Goal: Task Accomplishment & Management: Use online tool/utility

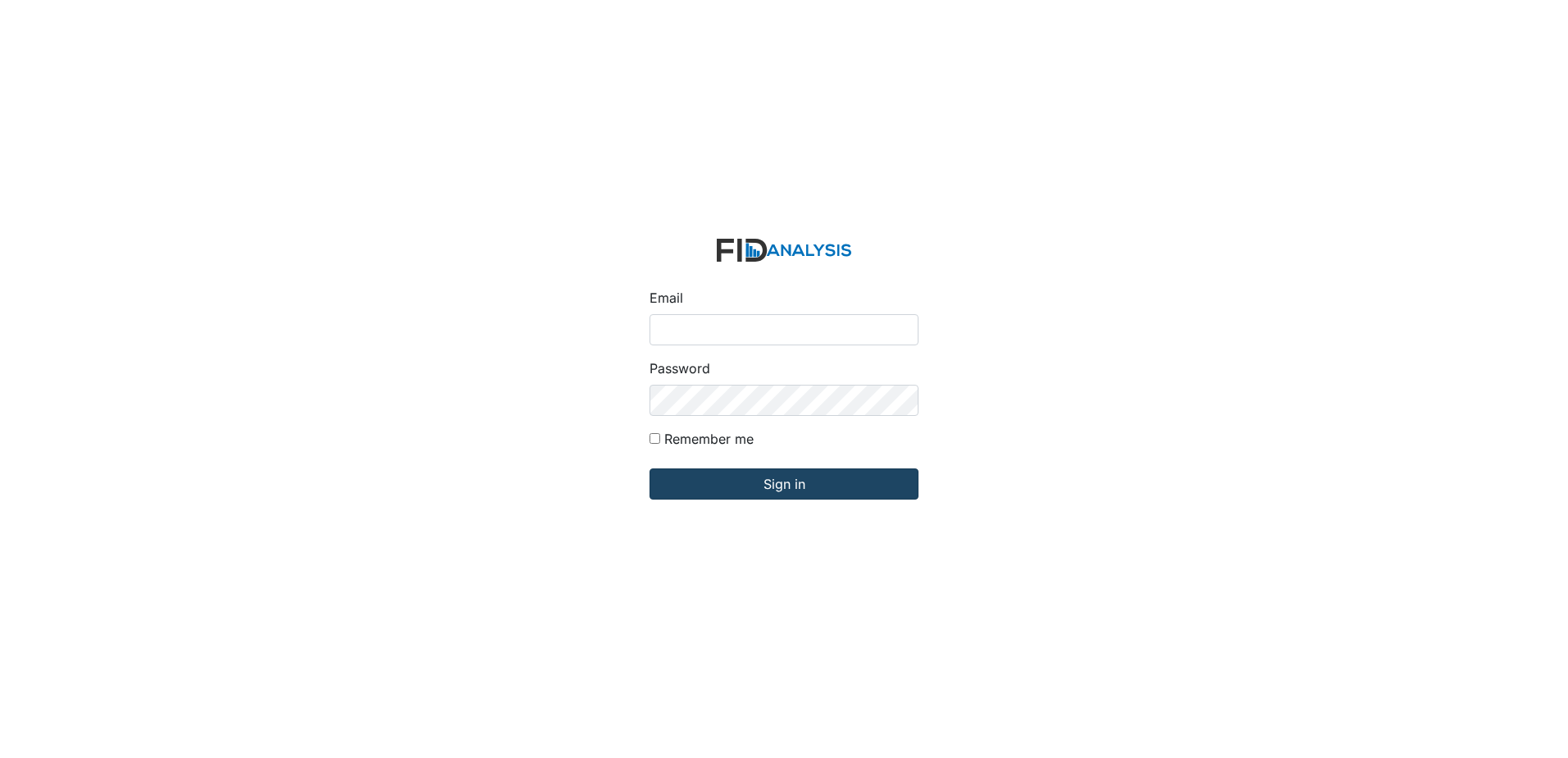
type input "[EMAIL_ADDRESS][DOMAIN_NAME]"
click at [835, 491] on input "Sign in" at bounding box center [784, 484] width 269 height 31
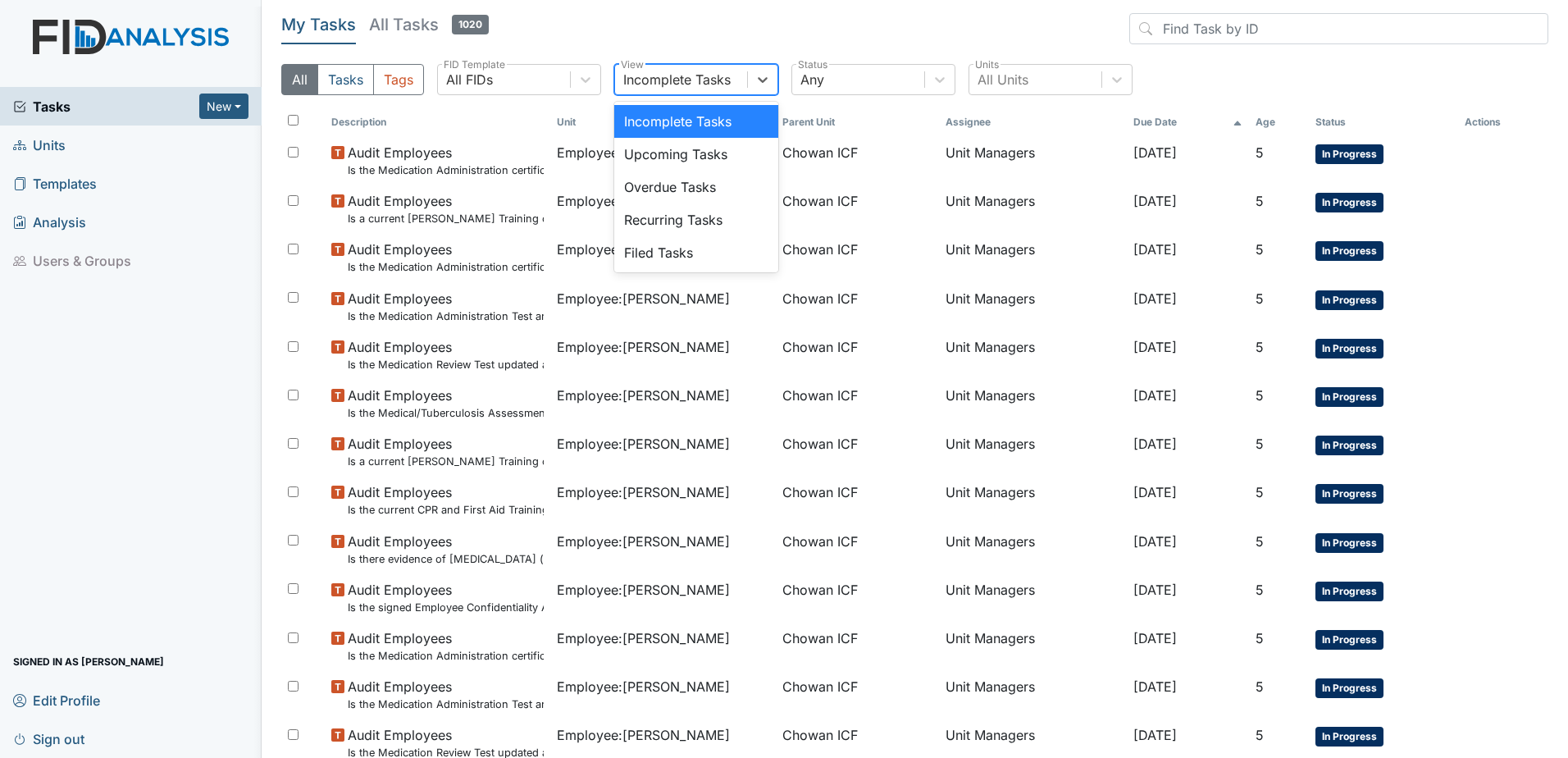
click at [715, 77] on div "Incomplete Tasks" at bounding box center [677, 79] width 107 height 20
click at [749, 168] on div "Upcoming Tasks" at bounding box center [696, 154] width 164 height 33
click at [731, 89] on div "Upcoming Tasks" at bounding box center [681, 80] width 132 height 29
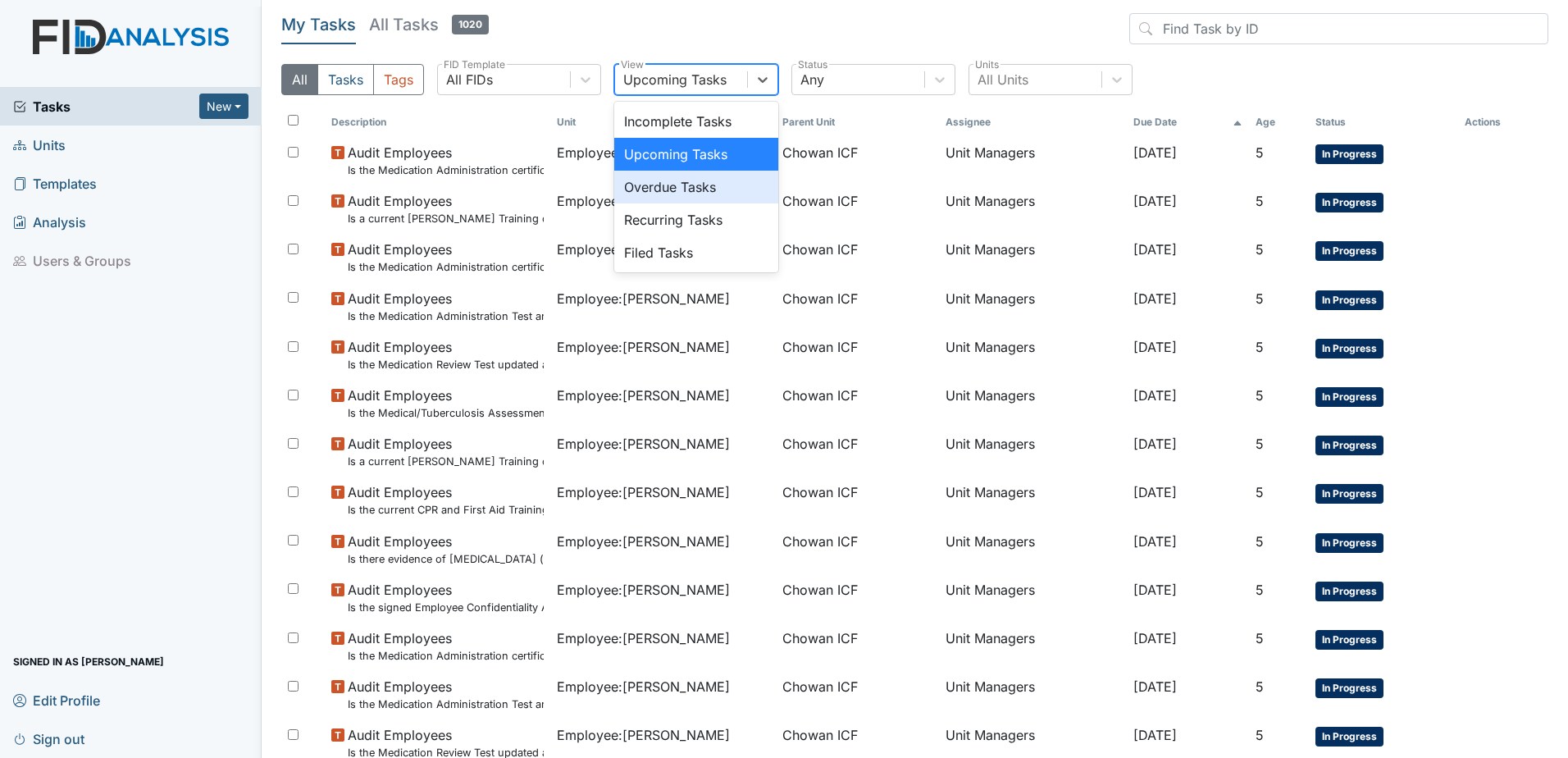
click at [724, 182] on div "Overdue Tasks" at bounding box center [696, 187] width 164 height 33
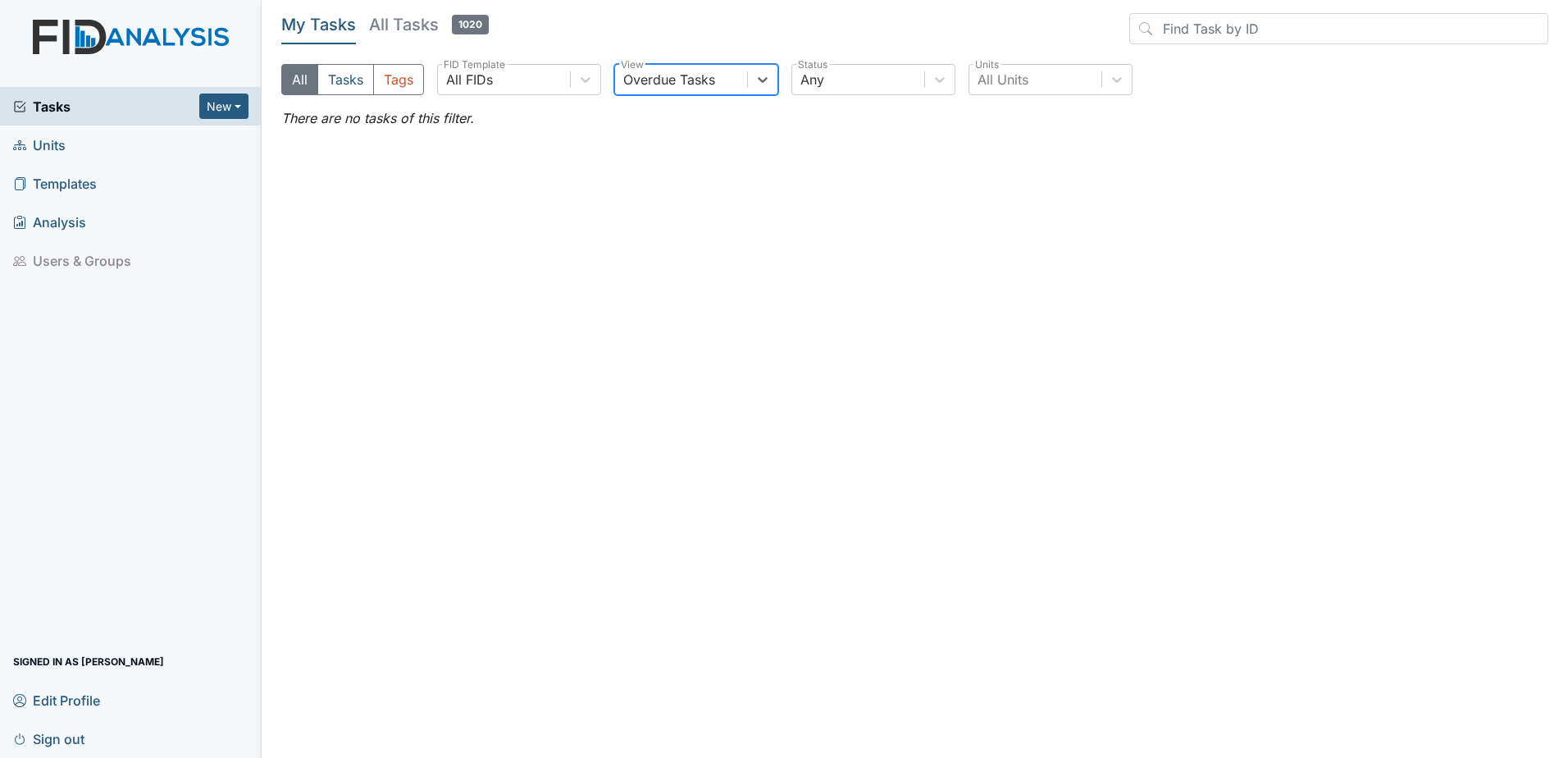
click at [724, 75] on div "Overdue Tasks" at bounding box center [681, 80] width 132 height 29
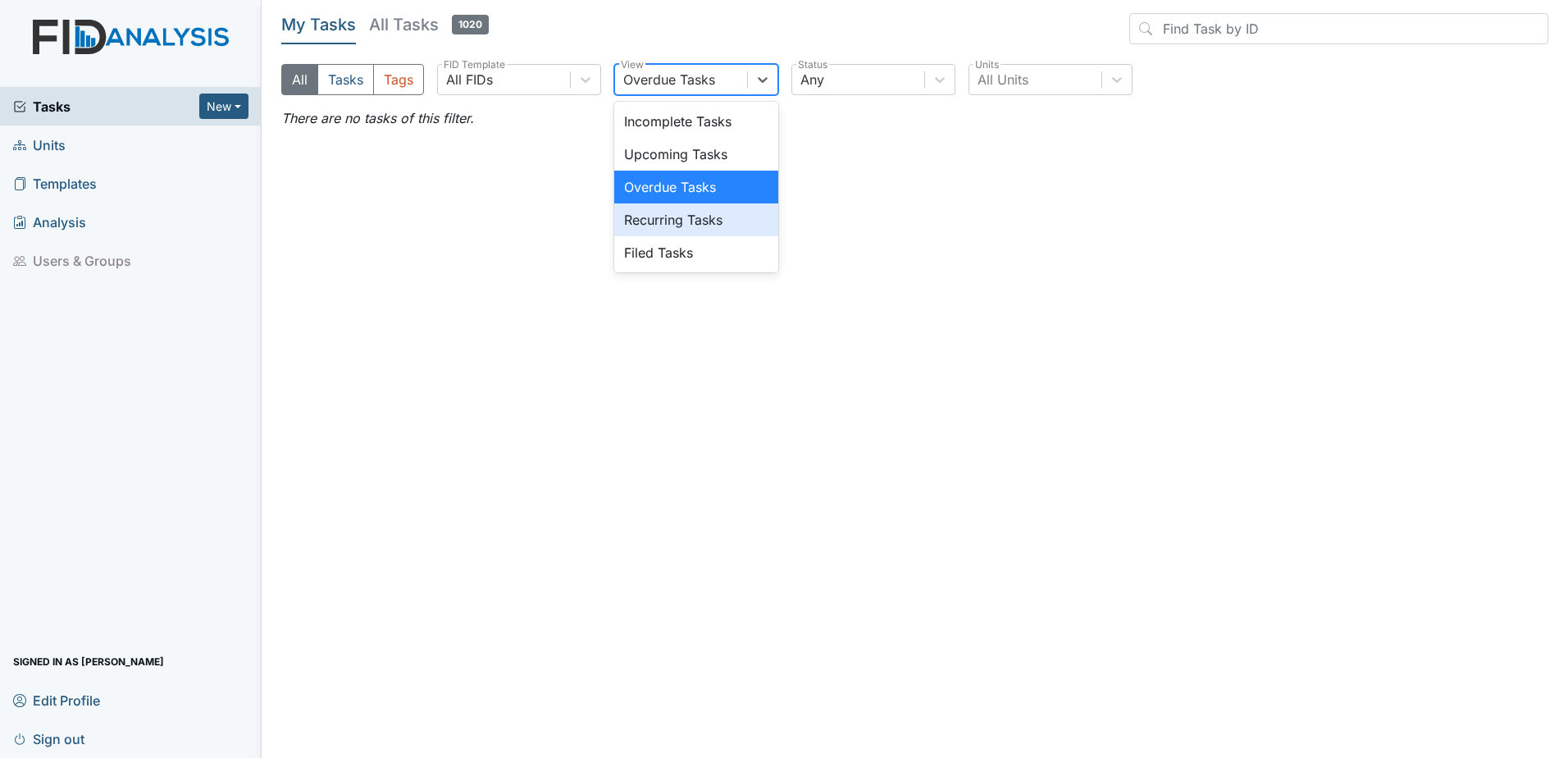
click at [731, 224] on div "Recurring Tasks" at bounding box center [696, 220] width 164 height 33
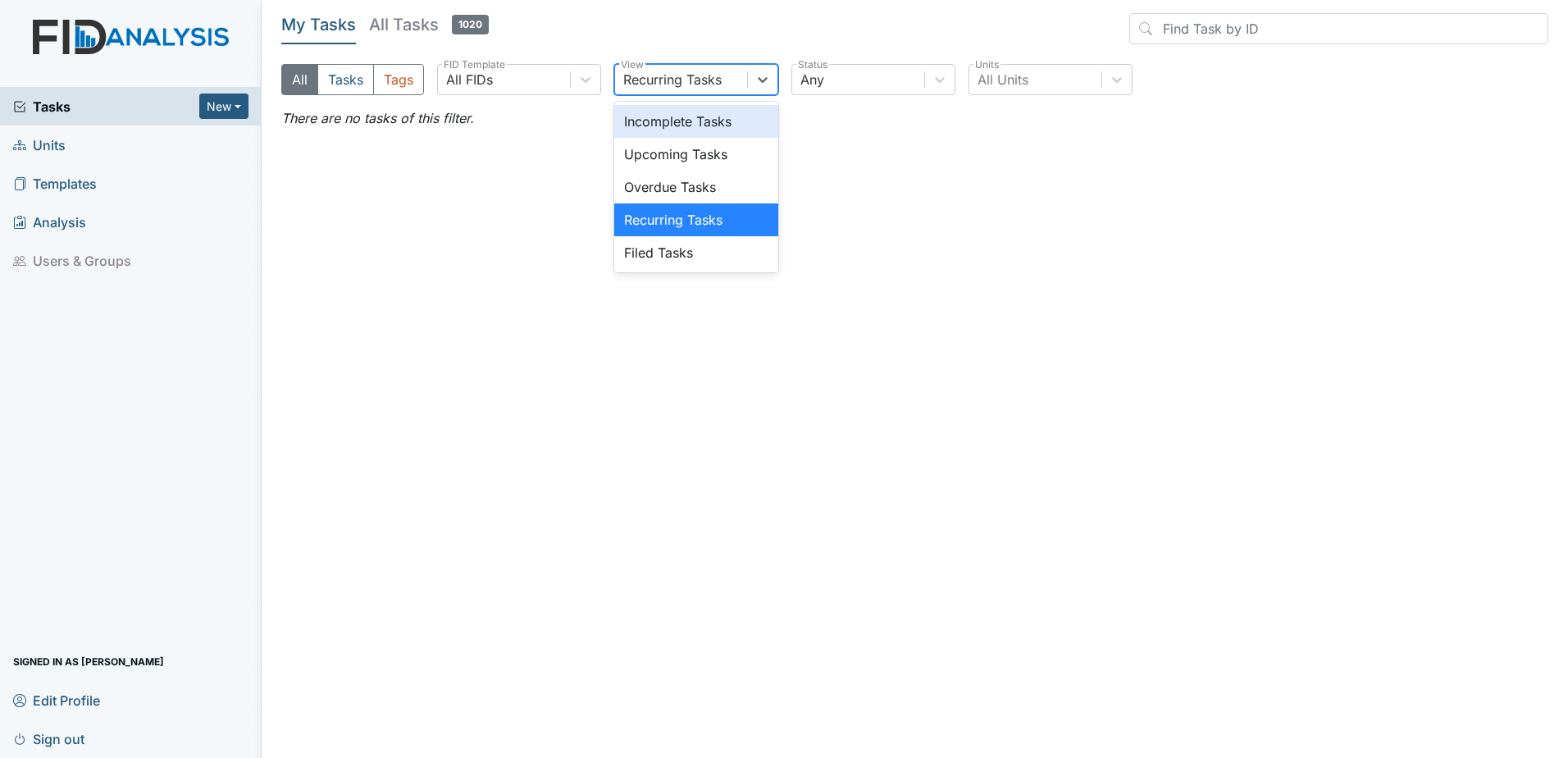
click at [717, 81] on div "Recurring Tasks" at bounding box center [673, 79] width 99 height 20
click at [733, 251] on div "Filed Tasks" at bounding box center [696, 253] width 164 height 33
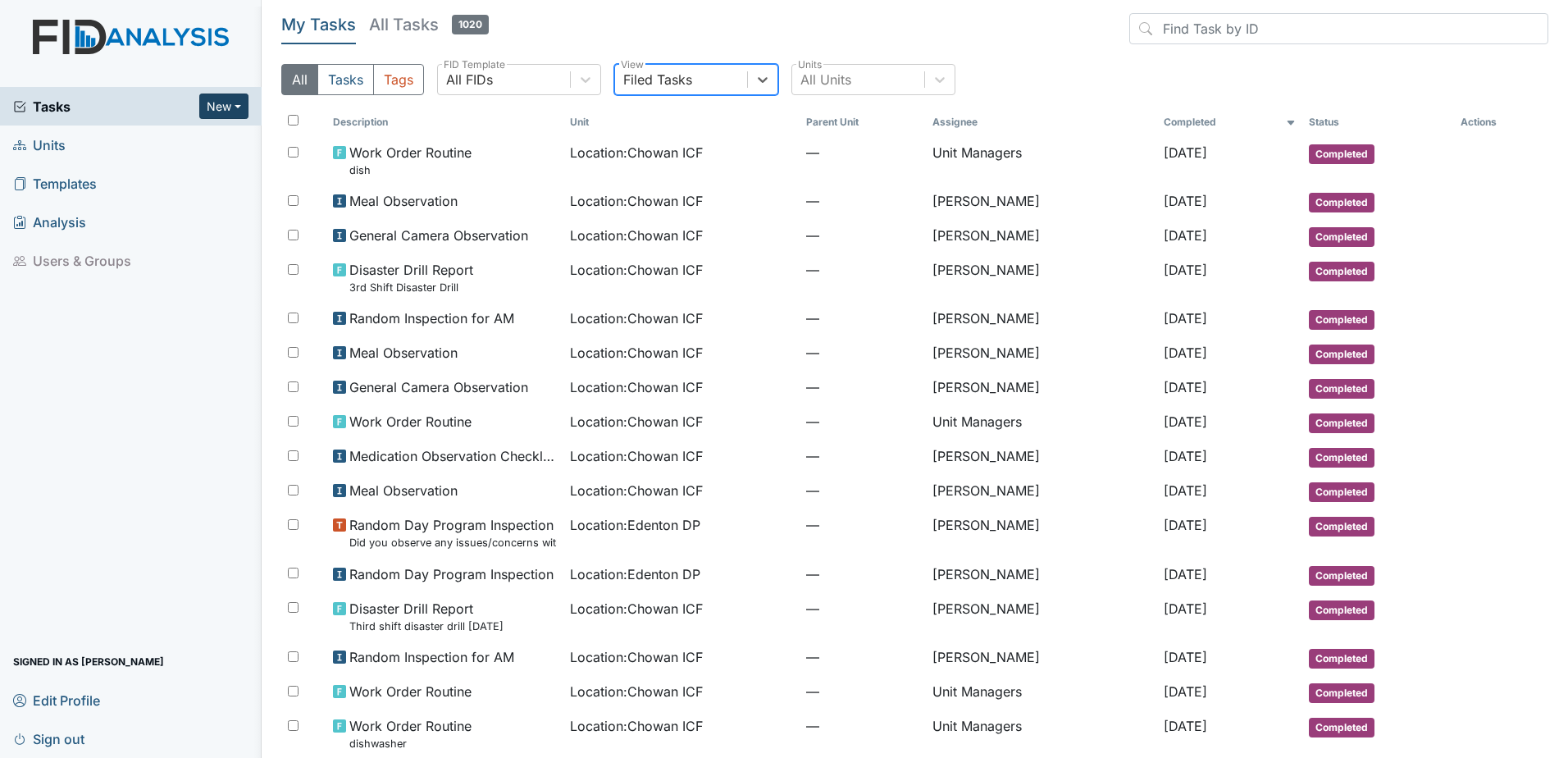
click at [224, 101] on button "New" at bounding box center [224, 106] width 49 height 25
click at [177, 162] on link "Inspection" at bounding box center [182, 167] width 130 height 26
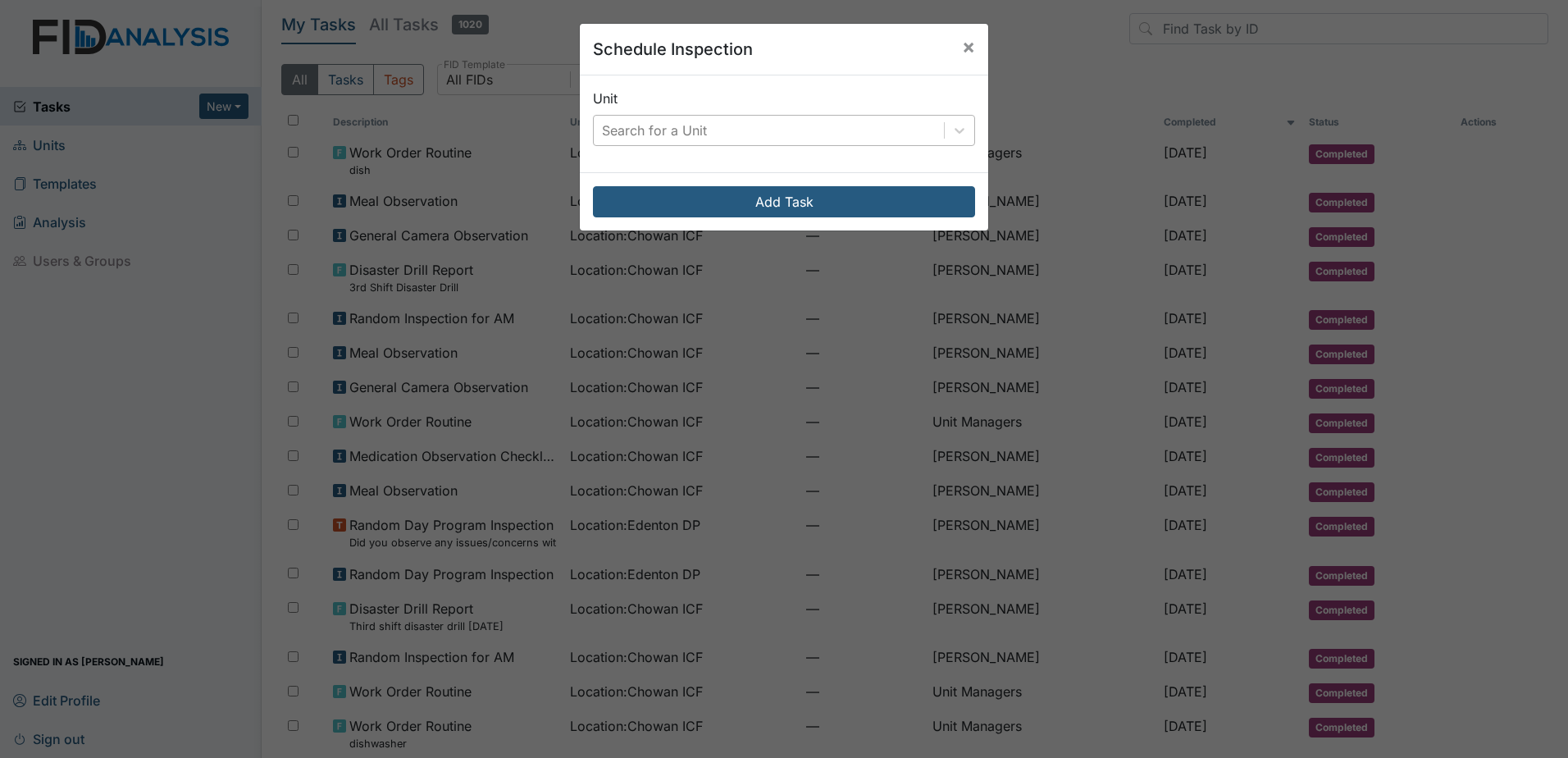
click at [644, 127] on div "Search for a Unit" at bounding box center [654, 130] width 105 height 20
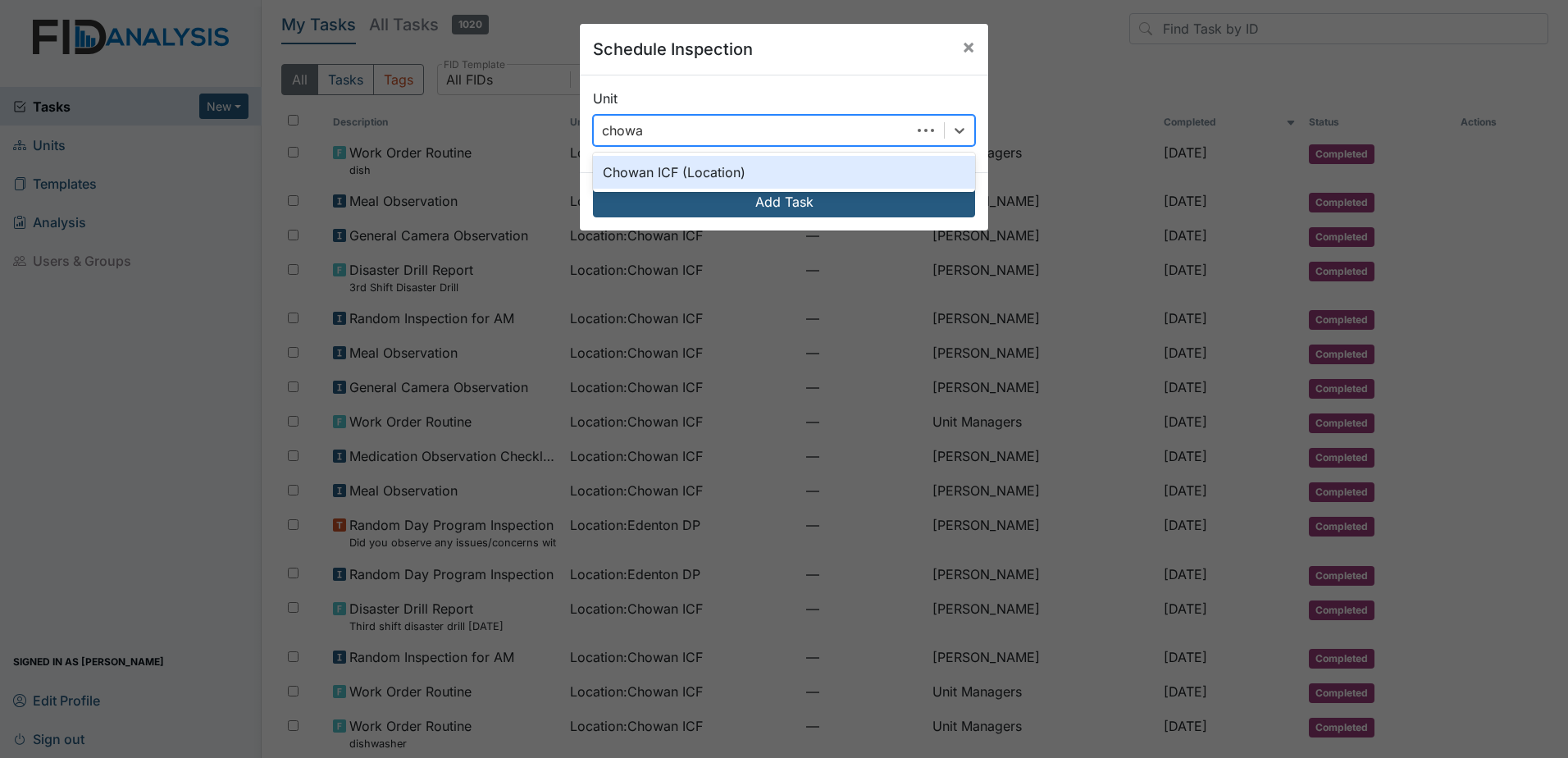
type input "chowan"
click at [718, 169] on div "Chowan ICF (Location)" at bounding box center [784, 172] width 382 height 33
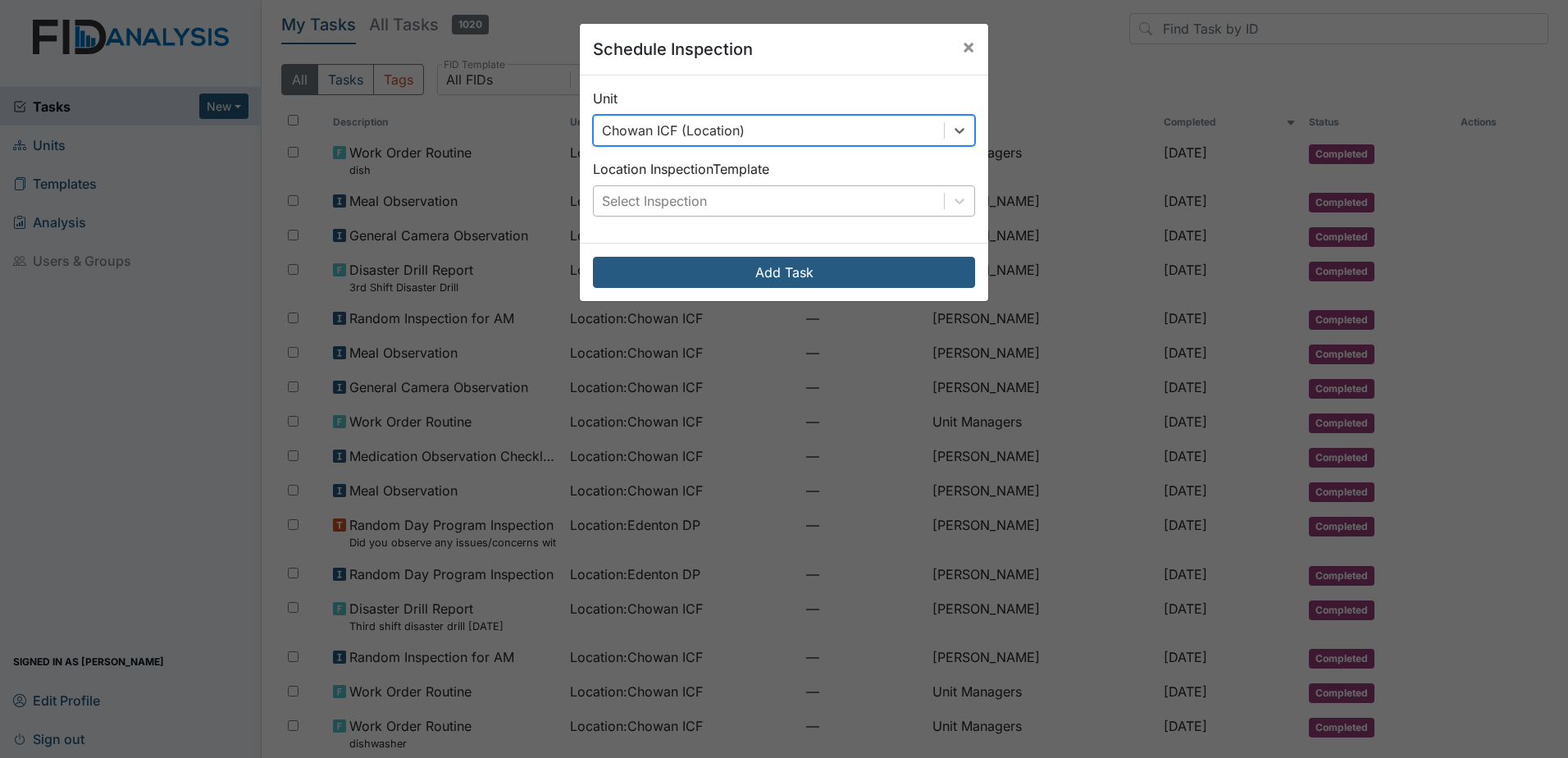
click at [732, 200] on div "Select Inspection" at bounding box center [768, 201] width 350 height 29
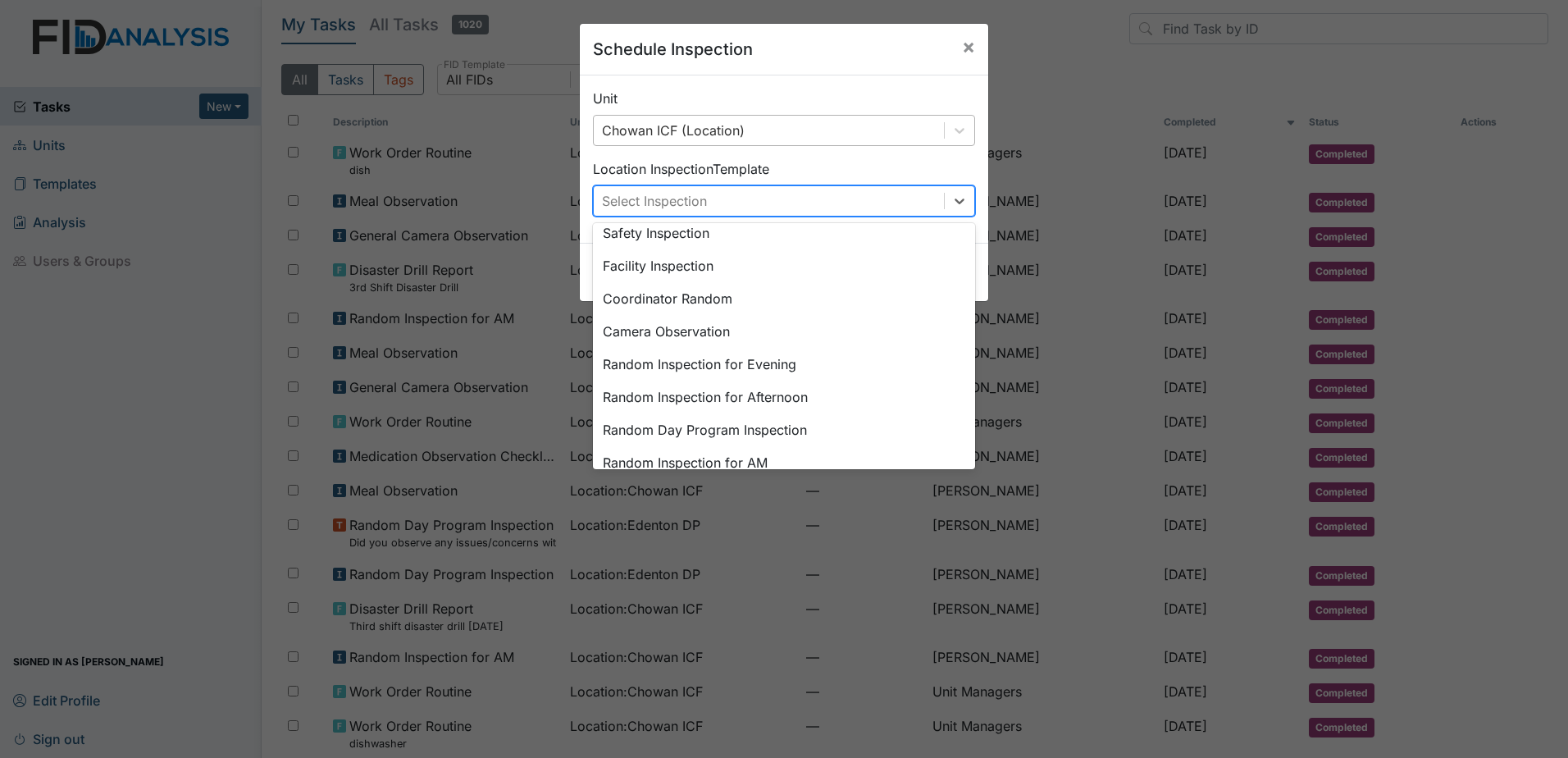
scroll to position [164, 0]
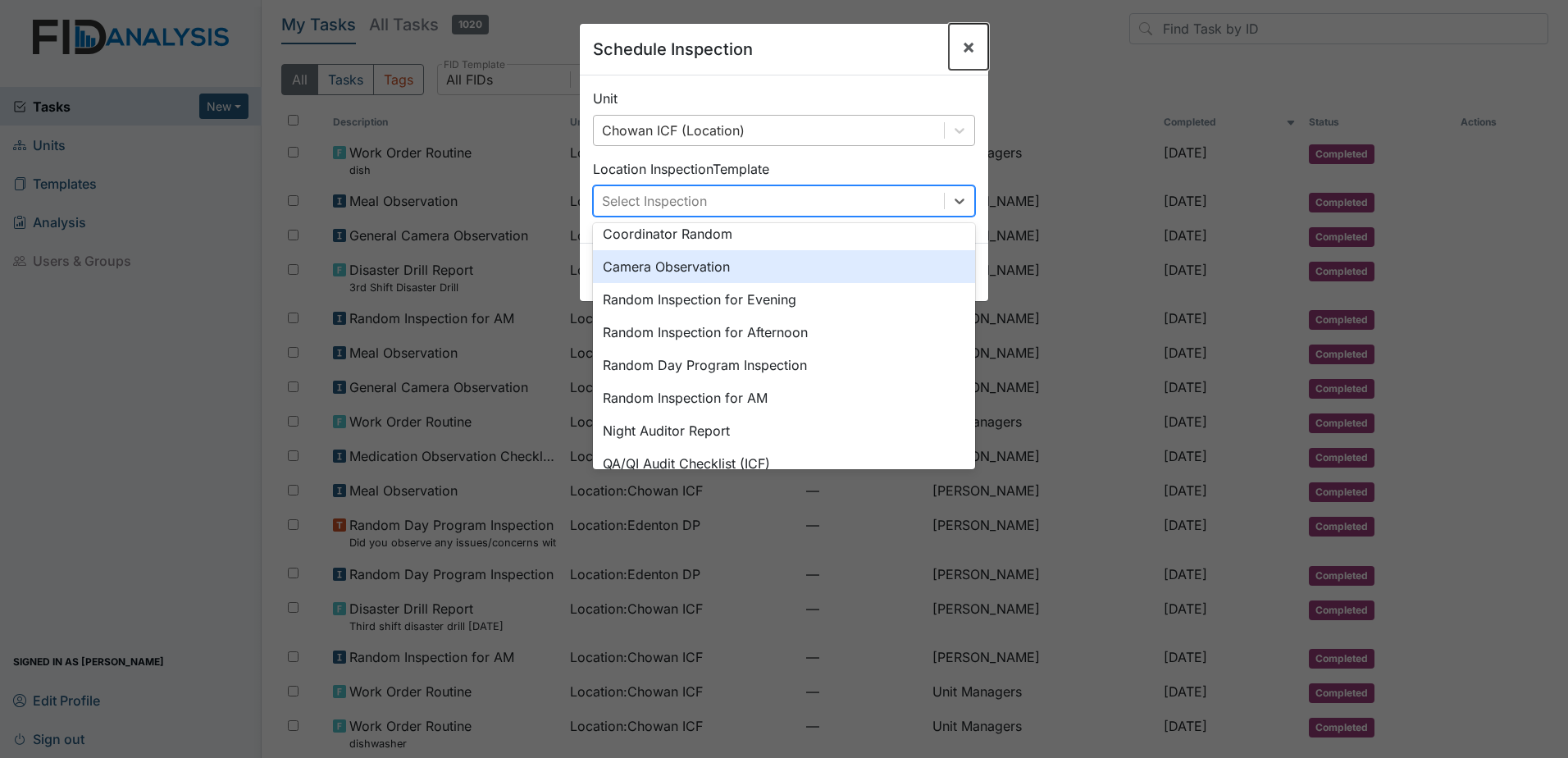
click at [962, 48] on span "×" at bounding box center [969, 46] width 13 height 23
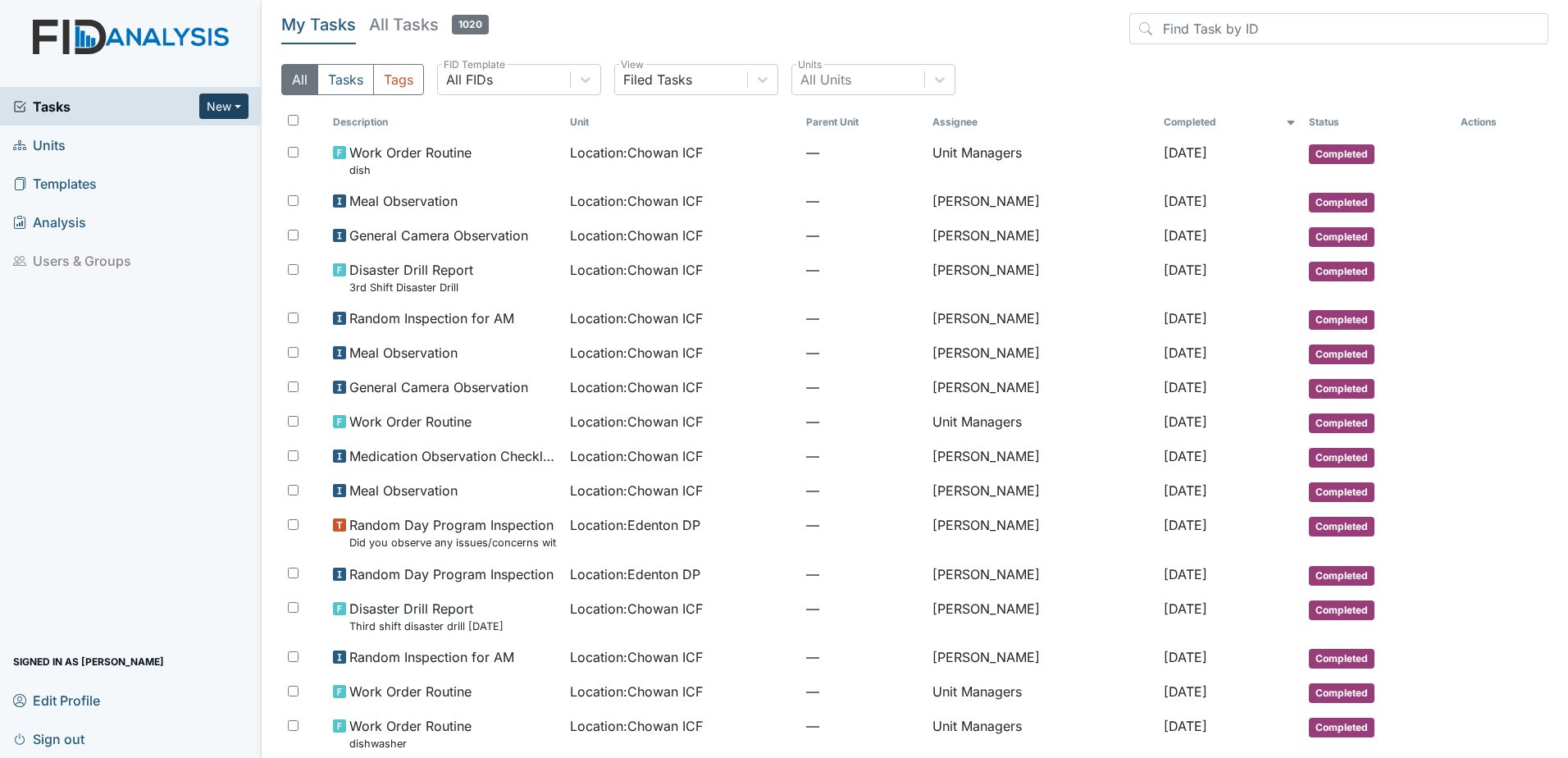
click at [230, 100] on button "New" at bounding box center [224, 106] width 49 height 25
click at [188, 139] on link "Form" at bounding box center [182, 141] width 130 height 26
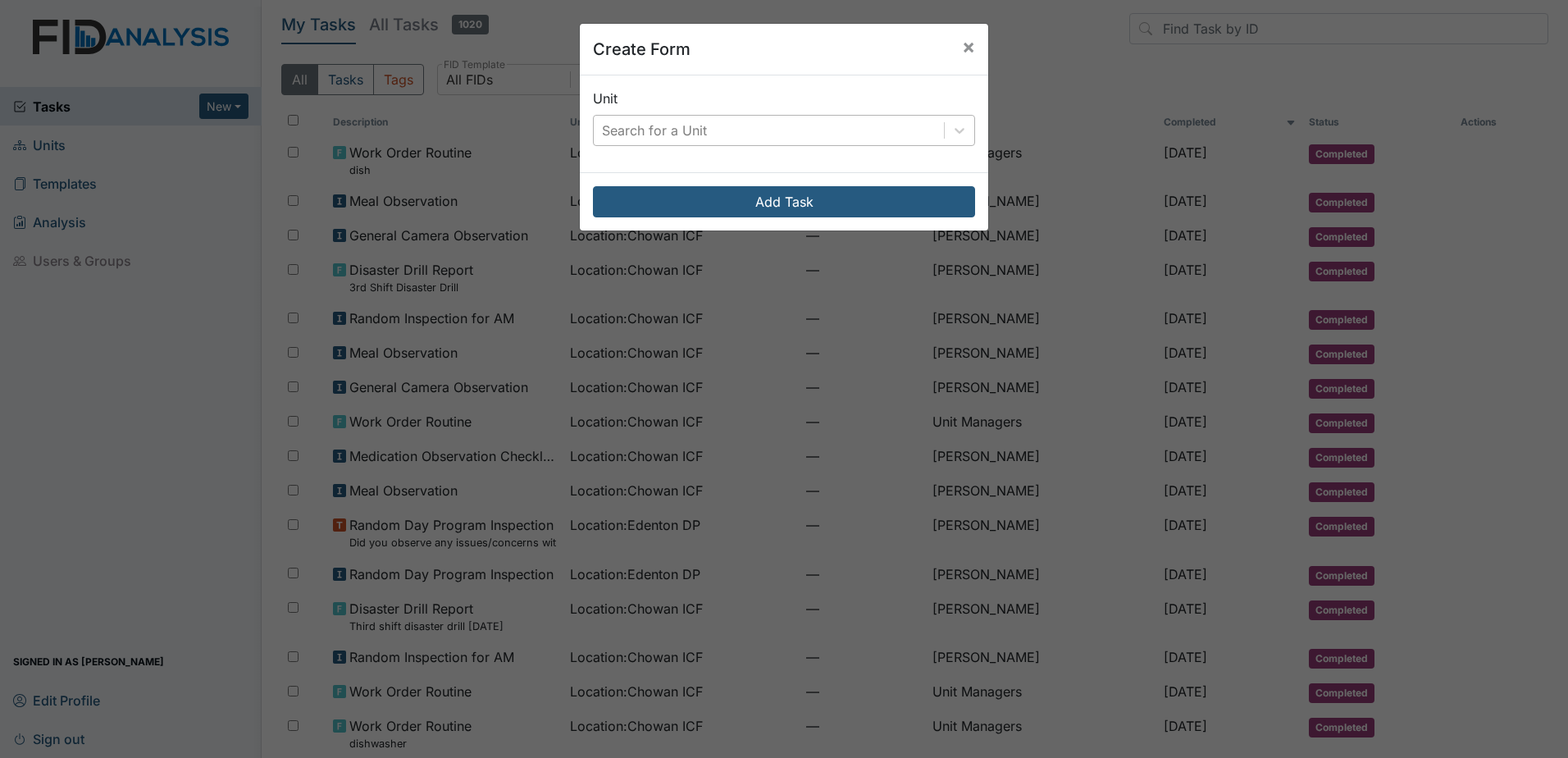
click at [653, 130] on div "Search for a Unit" at bounding box center [654, 130] width 105 height 20
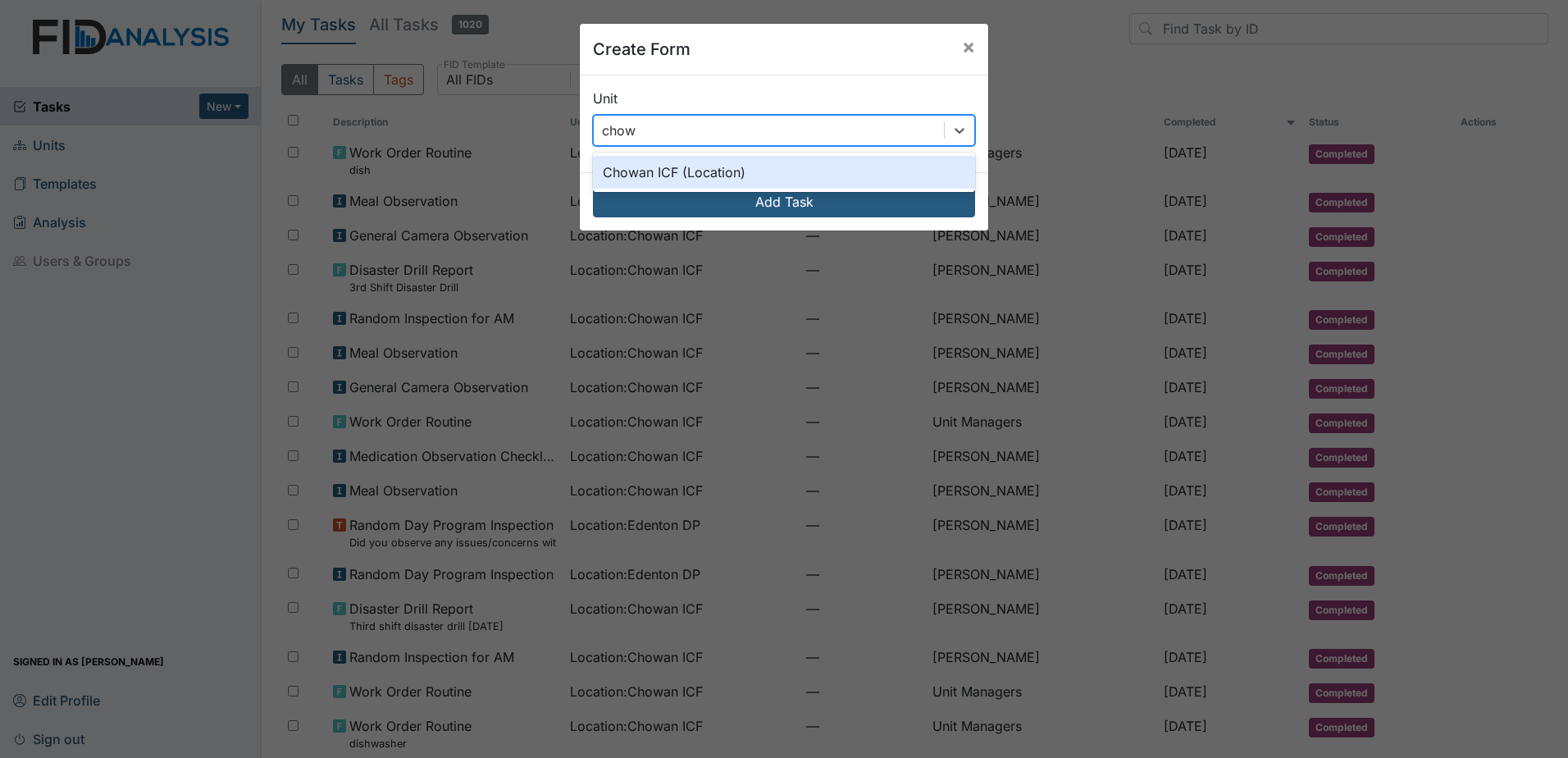
type input "chowa"
click at [667, 163] on div "Chowan ICF (Location)" at bounding box center [784, 172] width 382 height 33
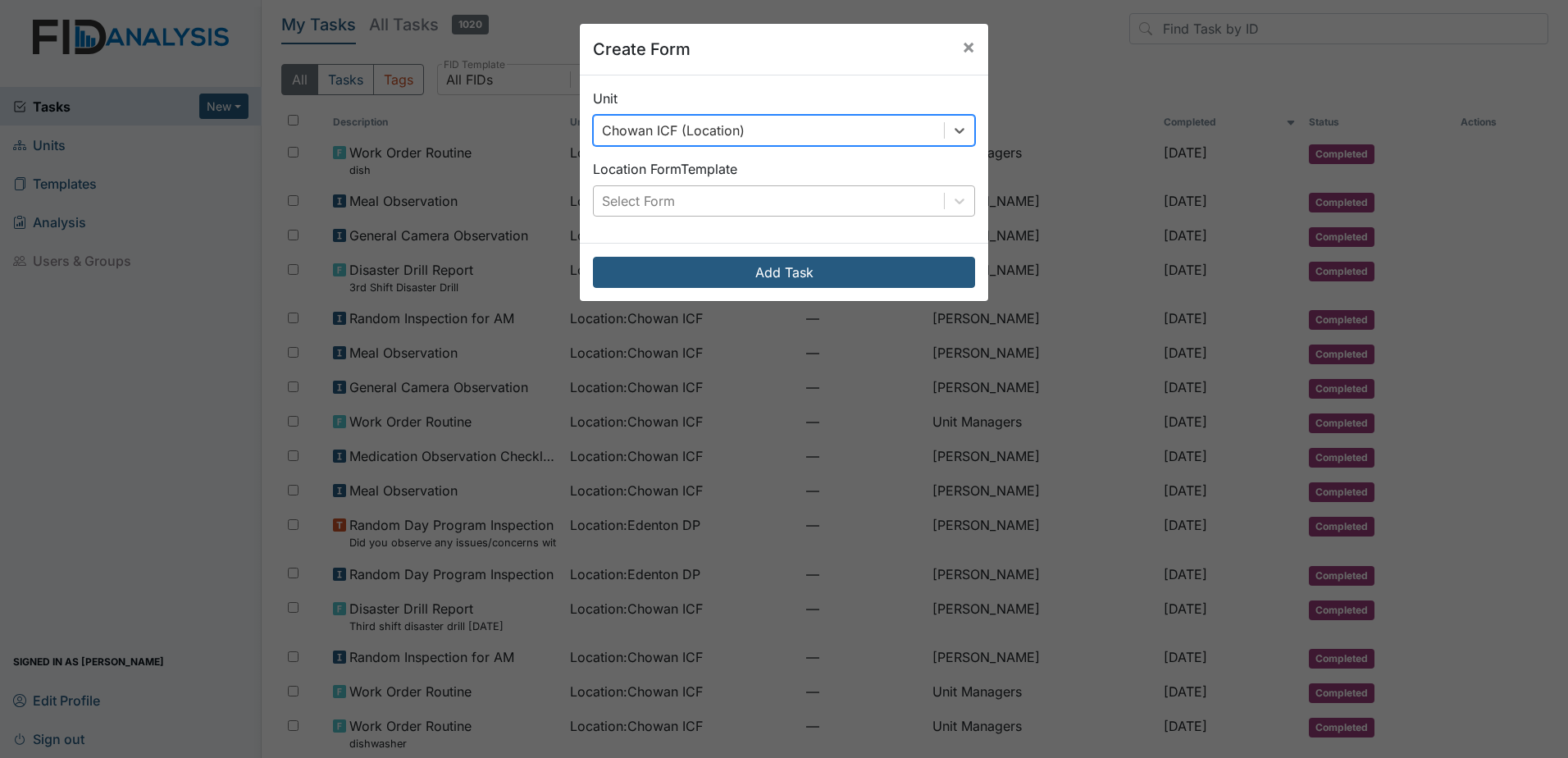
click at [691, 201] on div "Select Form" at bounding box center [768, 201] width 350 height 29
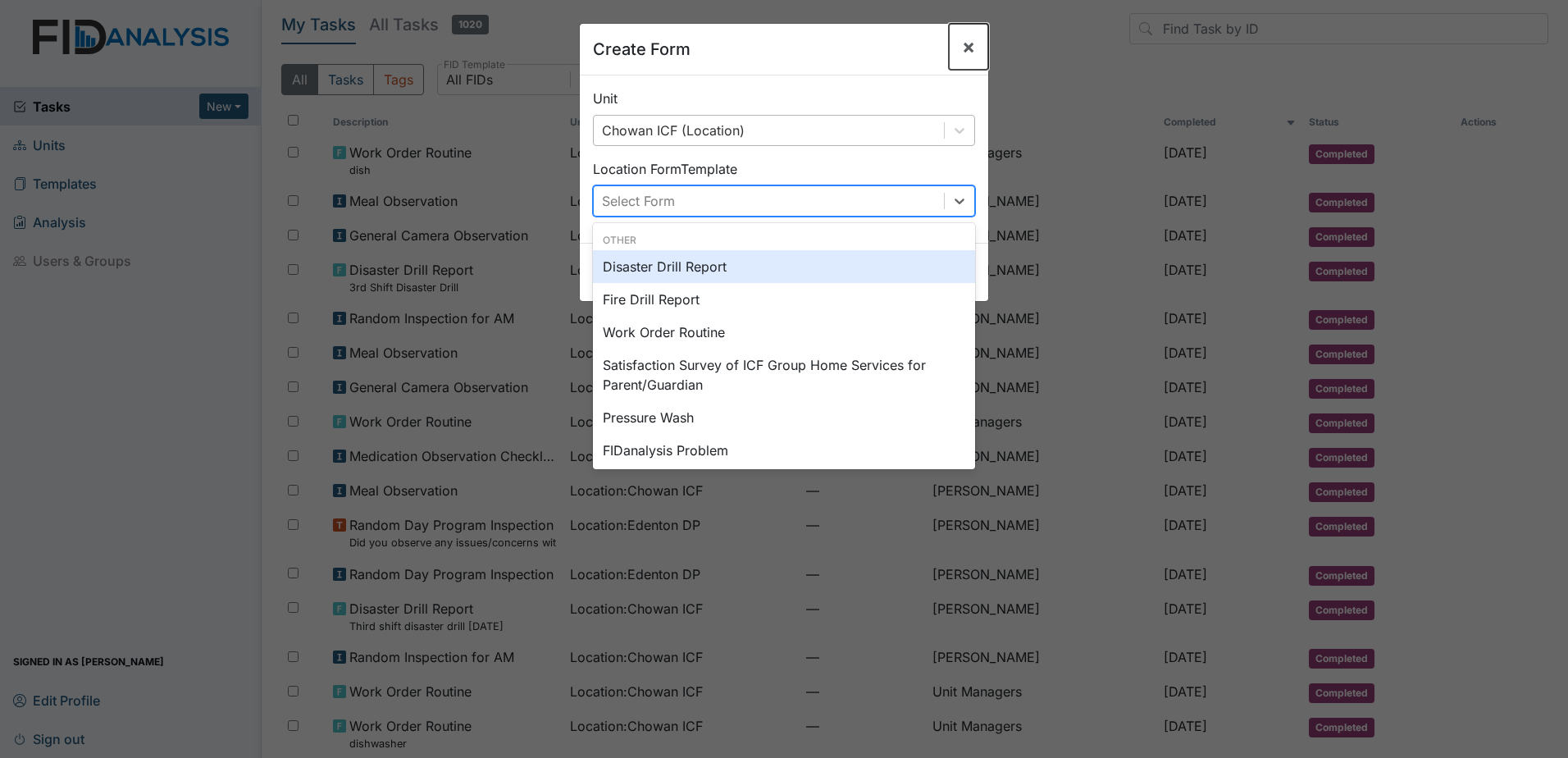
click at [970, 46] on button "×" at bounding box center [968, 46] width 39 height 46
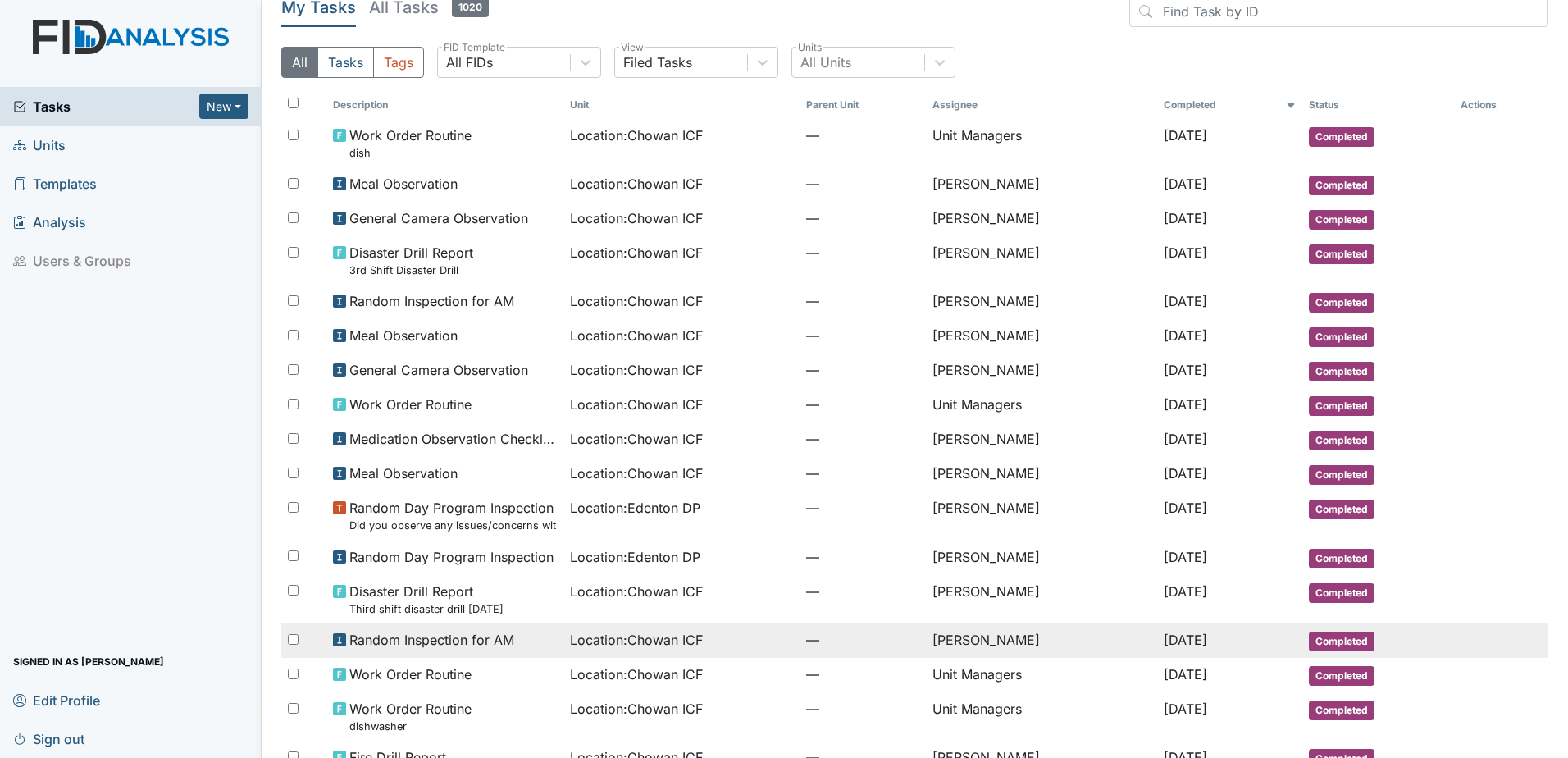
scroll to position [0, 0]
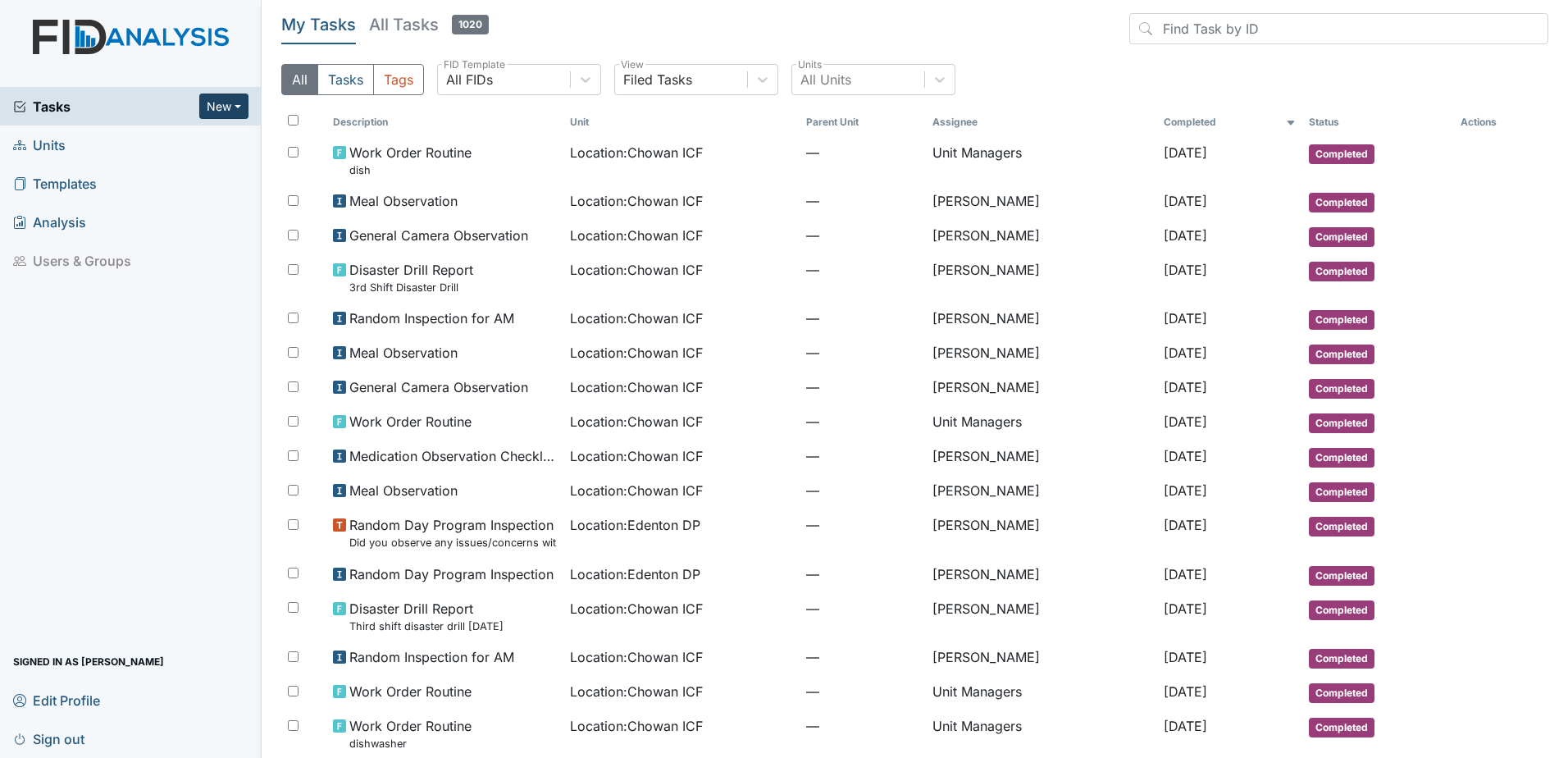
click at [231, 109] on button "New" at bounding box center [224, 106] width 49 height 25
click at [226, 131] on link "Form" at bounding box center [182, 141] width 130 height 26
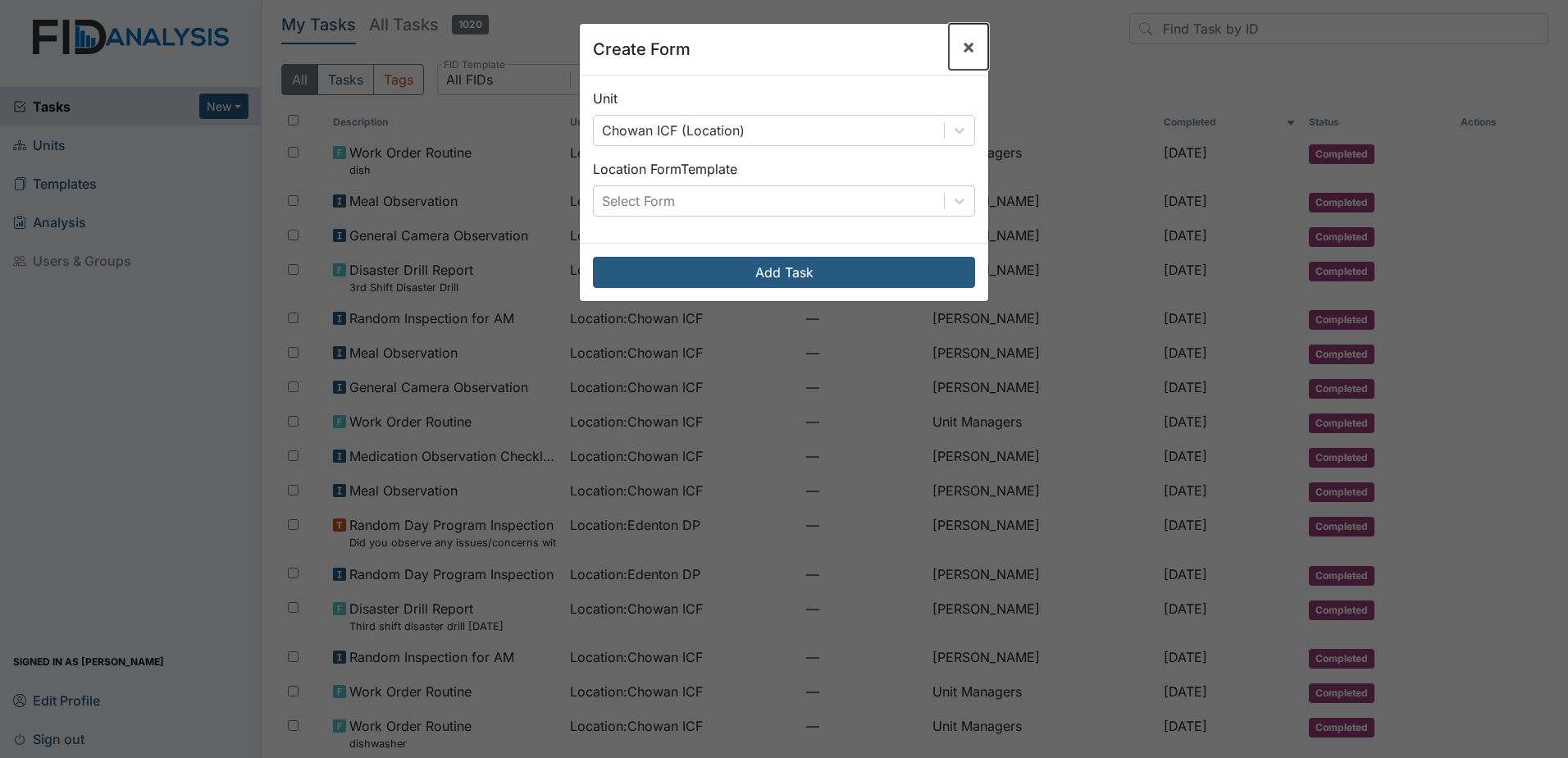
click at [962, 36] on span "×" at bounding box center [969, 46] width 13 height 23
